Goal: Task Accomplishment & Management: Use online tool/utility

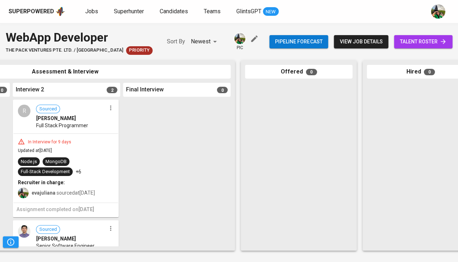
scroll to position [0, 335]
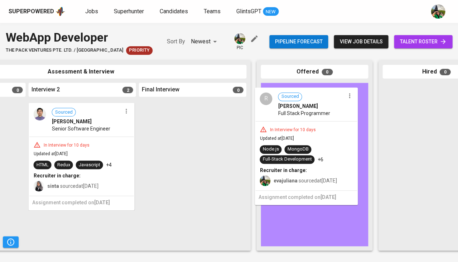
drag, startPoint x: 94, startPoint y: 148, endPoint x: 324, endPoint y: 136, distance: 230.4
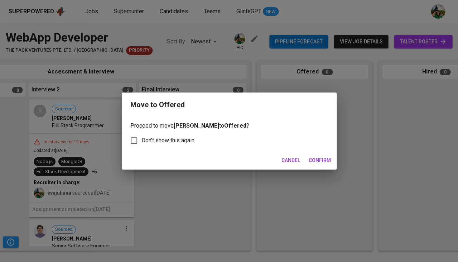
scroll to position [0, 337]
click at [326, 158] on span "Confirm" at bounding box center [320, 160] width 22 height 9
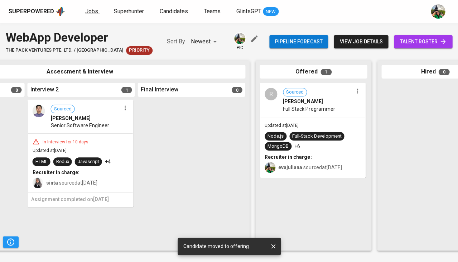
click at [93, 9] on span "Jobs" at bounding box center [91, 11] width 13 height 7
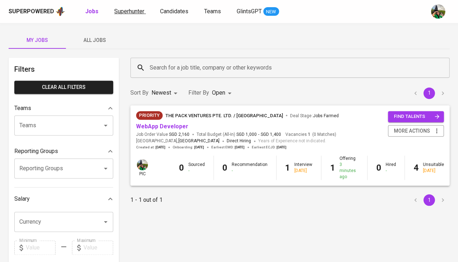
click at [125, 10] on span "Superhunter" at bounding box center [129, 11] width 30 height 7
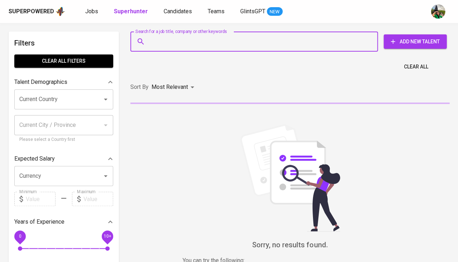
click at [161, 37] on input "Search for a job title, company or other keywords" at bounding box center [256, 42] width 216 height 14
paste input "+62896-7334-3459"
type input "+62896-7334-3459"
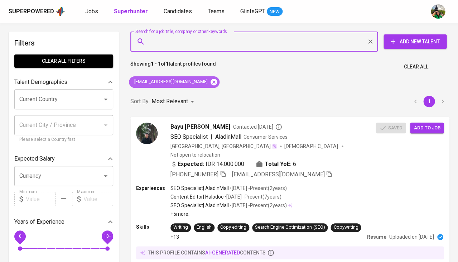
click at [211, 80] on icon at bounding box center [214, 81] width 6 height 6
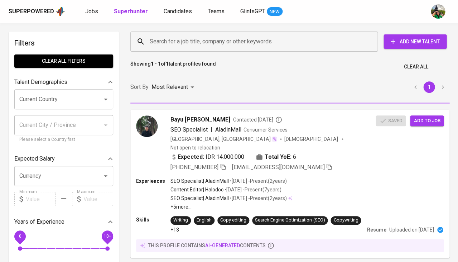
click at [220, 45] on input "Search for a job title, company or other keywords" at bounding box center [256, 42] width 216 height 14
paste input "[EMAIL_ADDRESS][DOMAIN_NAME]"
type input "[EMAIL_ADDRESS][DOMAIN_NAME]"
